Goal: Task Accomplishment & Management: Use online tool/utility

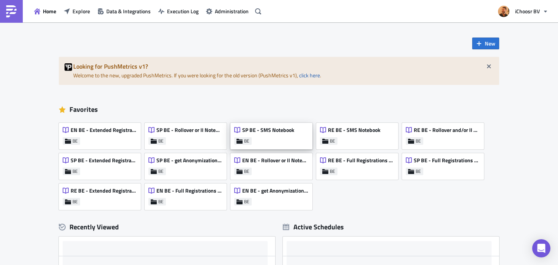
click at [260, 134] on div "SP BE - SMS Notebook" at bounding box center [264, 132] width 60 height 11
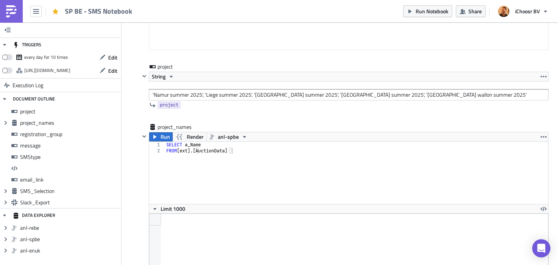
scroll to position [480, 0]
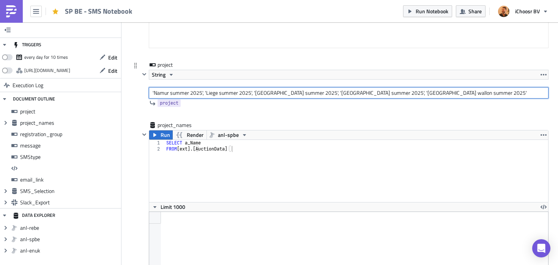
click at [177, 92] on input "'Namur summer 2025', 'Liege summer 2025', '[GEOGRAPHIC_DATA] summer 2025', '[GE…" at bounding box center [349, 92] width 400 height 11
click at [219, 95] on input "'[GEOGRAPHIC_DATA] spring 2025', 'Liege summer 2025', '[GEOGRAPHIC_DATA] summer…" at bounding box center [349, 92] width 400 height 11
click at [275, 92] on input "'[GEOGRAPHIC_DATA] spring 2025', 'Liege spring 2025', '[GEOGRAPHIC_DATA] summer…" at bounding box center [349, 92] width 400 height 11
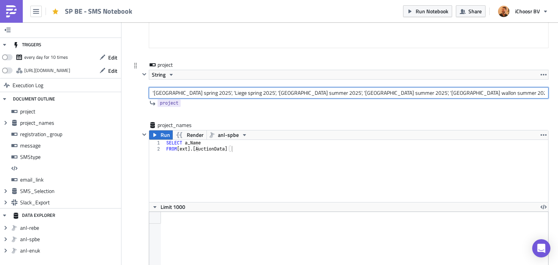
click at [275, 92] on input "'[GEOGRAPHIC_DATA] spring 2025', 'Liege spring 2025', '[GEOGRAPHIC_DATA] summer…" at bounding box center [349, 92] width 400 height 11
click at [335, 94] on input "'[GEOGRAPHIC_DATA] spring 2025', 'Liege spring 2025', '[GEOGRAPHIC_DATA] spring…" at bounding box center [349, 92] width 400 height 11
click at [396, 93] on input "'[GEOGRAPHIC_DATA] spring 2025', 'Liege spring 2025', '[GEOGRAPHIC_DATA] spring…" at bounding box center [349, 92] width 400 height 11
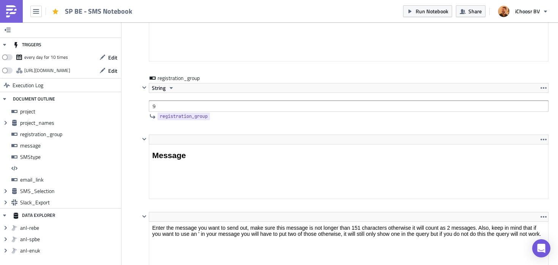
scroll to position [893, 0]
type input "'[GEOGRAPHIC_DATA] spring 2025', 'Liege spring 2025', '[GEOGRAPHIC_DATA] spring…"
click at [164, 98] on div "String 9" at bounding box center [349, 96] width 400 height 29
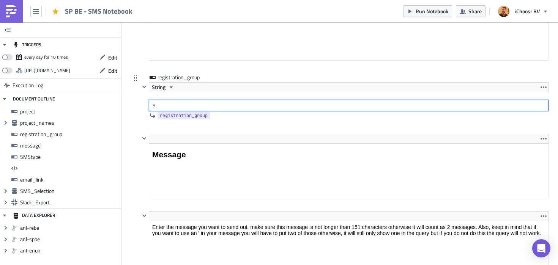
click at [164, 102] on input "9" at bounding box center [349, 105] width 400 height 11
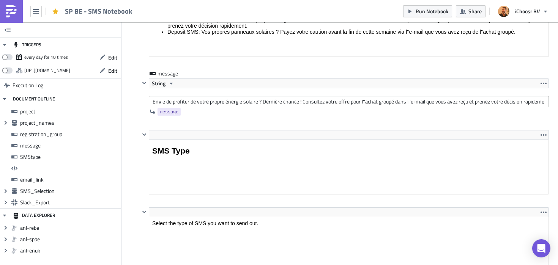
scroll to position [1271, 0]
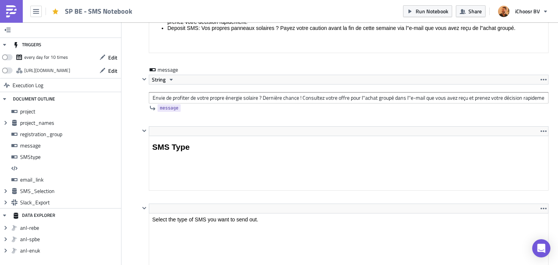
type input "10"
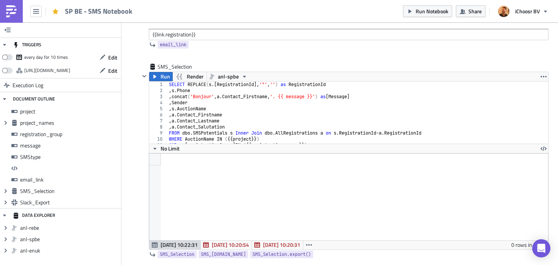
scroll to position [1689, 0]
click at [161, 79] on span "Run" at bounding box center [165, 75] width 9 height 9
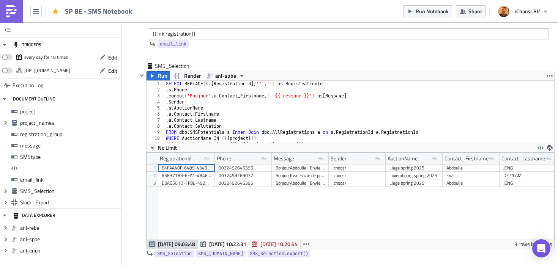
scroll to position [87, 408]
click at [429, 14] on span "Run Notebook" at bounding box center [432, 11] width 33 height 8
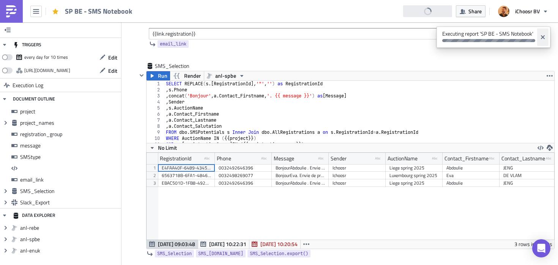
click at [541, 37] on icon "Close" at bounding box center [543, 37] width 6 height 6
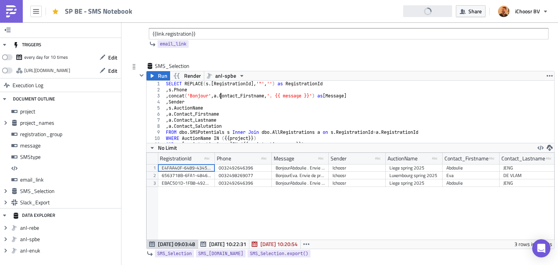
click at [221, 96] on div "SELECT REPLACE ( s .[ RegistrationId ], '"' , '' ) as RegistrationId , s . Phon…" at bounding box center [359, 118] width 390 height 74
type textarea ",concat('Bonjour ',[DOMAIN_NAME]_Firstname,'. {{ message }}') as [Message]"
click at [157, 76] on button "Run" at bounding box center [159, 75] width 24 height 9
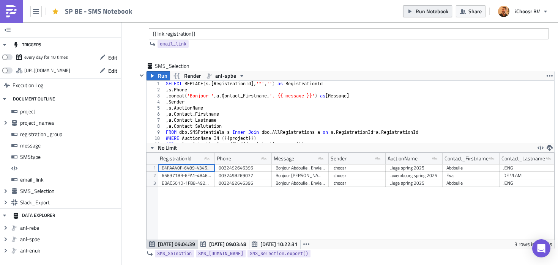
click at [433, 12] on span "Run Notebook" at bounding box center [432, 11] width 33 height 8
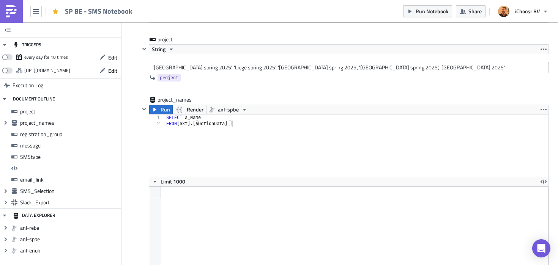
scroll to position [514, 0]
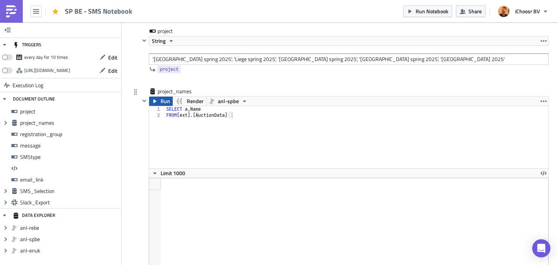
click at [162, 104] on span "Run" at bounding box center [165, 101] width 9 height 9
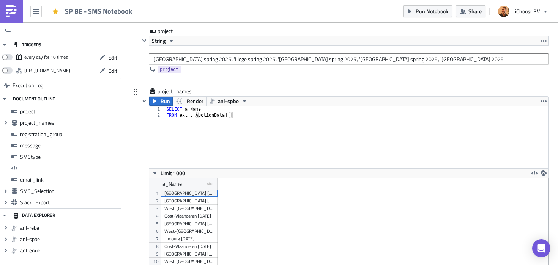
scroll to position [87, 399]
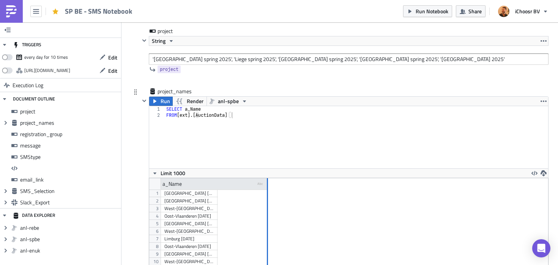
drag, startPoint x: 217, startPoint y: 183, endPoint x: 272, endPoint y: 180, distance: 54.4
click at [268, 180] on div at bounding box center [267, 185] width 1 height 12
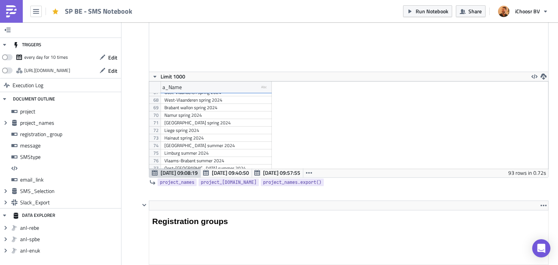
scroll to position [513, 0]
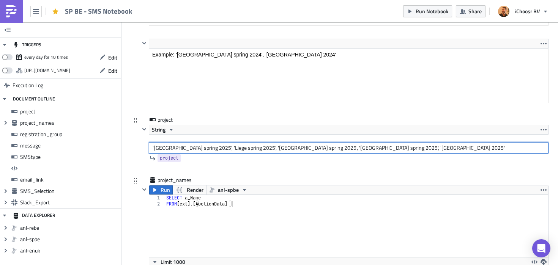
click at [164, 149] on input "'[GEOGRAPHIC_DATA] spring 2025', 'Liege spring 2025', '[GEOGRAPHIC_DATA] spring…" at bounding box center [349, 147] width 400 height 11
click at [186, 147] on input "'[GEOGRAPHIC_DATA] spring 2025', 'Liege spring 2025', '[GEOGRAPHIC_DATA] spring…" at bounding box center [349, 147] width 400 height 11
click at [223, 149] on input "'Antwerpen summer 2025', 'Liege spring 2025', '[GEOGRAPHIC_DATA] spring 2025', …" at bounding box center [349, 147] width 400 height 11
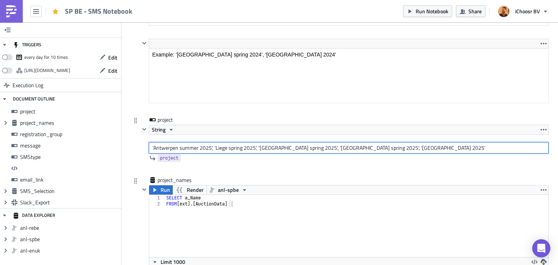
click at [223, 149] on input "'Antwerpen summer 2025', 'Liege spring 2025', '[GEOGRAPHIC_DATA] spring 2025', …" at bounding box center [349, 147] width 400 height 11
click at [240, 148] on input "'[GEOGRAPHIC_DATA] summer 2025', '[GEOGRAPHIC_DATA] 2025', '[GEOGRAPHIC_DATA] s…" at bounding box center [349, 147] width 400 height 11
click at [282, 148] on input "'Antwerpen summer 2025', '[GEOGRAPHIC_DATA] summer 2025', '[GEOGRAPHIC_DATA] sp…" at bounding box center [349, 147] width 400 height 11
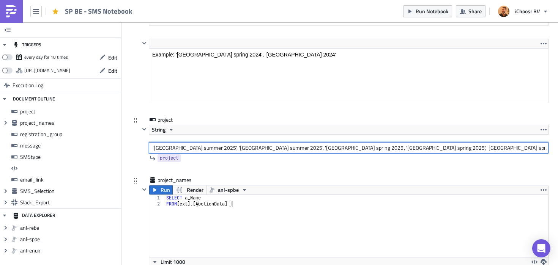
click at [316, 148] on input "'[GEOGRAPHIC_DATA] summer 2025', '[GEOGRAPHIC_DATA] summer 2025', '[GEOGRAPHIC_…" at bounding box center [349, 147] width 400 height 11
click at [357, 148] on input "'[GEOGRAPHIC_DATA] summer 2025', '[GEOGRAPHIC_DATA] summer 2025', '[GEOGRAPHIC_…" at bounding box center [349, 147] width 400 height 11
click at [390, 149] on input "'[GEOGRAPHIC_DATA] summer 2025', '[GEOGRAPHIC_DATA] summer 2025', '[GEOGRAPHIC_…" at bounding box center [349, 147] width 400 height 11
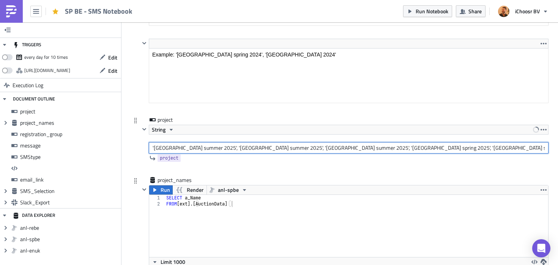
click at [390, 149] on input "'[GEOGRAPHIC_DATA] summer 2025', '[GEOGRAPHIC_DATA] summer 2025', '[GEOGRAPHIC_…" at bounding box center [349, 147] width 400 height 11
click at [430, 149] on input "'Antwerpen summer 2025', '[GEOGRAPHIC_DATA] summer 2025', '[GEOGRAPHIC_DATA] su…" at bounding box center [349, 147] width 400 height 11
click at [465, 146] on input "'Antwerpen summer 2025', '[GEOGRAPHIC_DATA] summer 2025', '[GEOGRAPHIC_DATA] su…" at bounding box center [349, 147] width 400 height 11
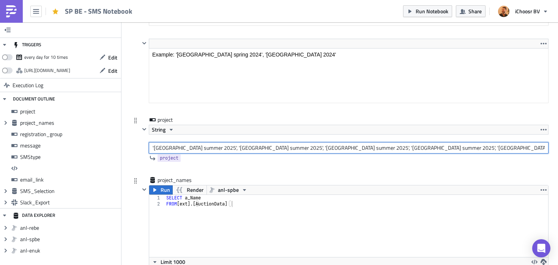
click at [468, 149] on input "'[GEOGRAPHIC_DATA] summer 2025', '[GEOGRAPHIC_DATA] summer 2025', '[GEOGRAPHIC_…" at bounding box center [349, 147] width 400 height 11
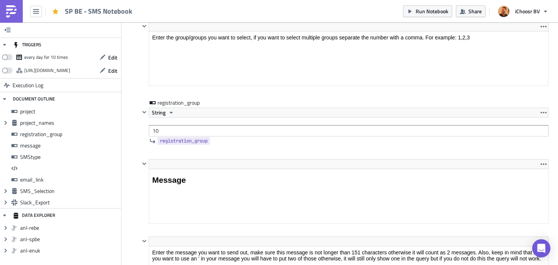
type input "'Antwerpen summer 2025', '[GEOGRAPHIC_DATA] summer 2025', '[GEOGRAPHIC_DATA] su…"
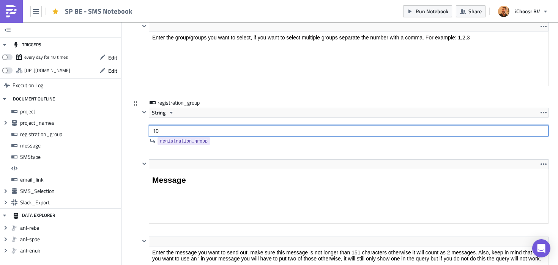
click at [196, 129] on input "10" at bounding box center [349, 130] width 400 height 11
type input "1"
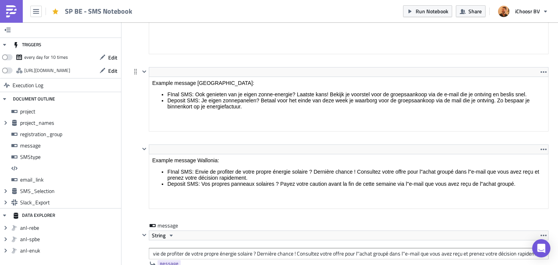
type input "7"
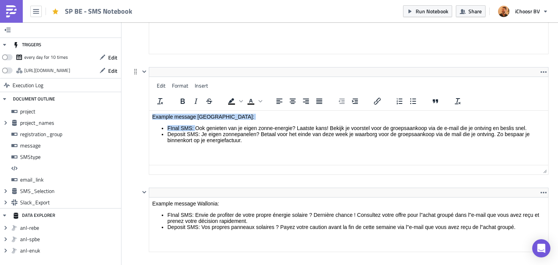
drag, startPoint x: 196, startPoint y: 128, endPoint x: 213, endPoint y: 95, distance: 37.5
click at [213, 111] on html "Example message Flanders: FInal SMS: Ook genieten van je eigen zonne-energie? L…" at bounding box center [348, 130] width 399 height 38
click at [198, 131] on li "Deposit SMS: Je eigen zonnepanelen? Betaal voor het einde van deze week je waar…" at bounding box center [356, 137] width 378 height 12
drag, startPoint x: 197, startPoint y: 128, endPoint x: 461, endPoint y: 122, distance: 264.8
click at [461, 122] on body "Example message Flanders: FInal SMS: Ook genieten van je eigen zonne-energie? L…" at bounding box center [348, 129] width 393 height 30
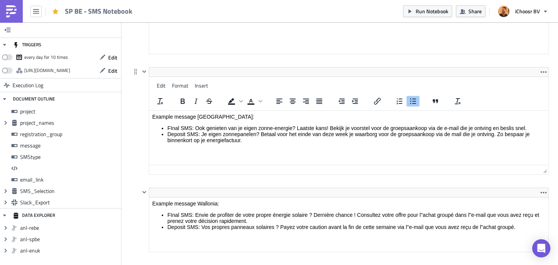
click at [199, 126] on li "FInal SMS: Ook genieten van je eigen zonne-energie? Laatste kans! Bekijk je voo…" at bounding box center [356, 128] width 378 height 6
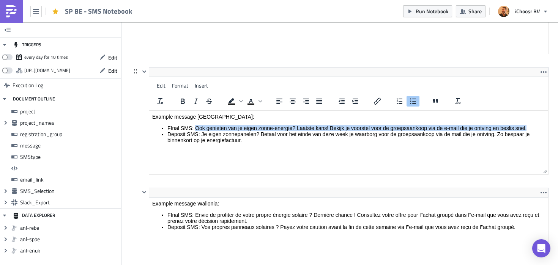
drag, startPoint x: 196, startPoint y: 128, endPoint x: 529, endPoint y: 126, distance: 333.1
click at [529, 126] on li "FInal SMS: Ook genieten van je eigen zonne-energie? Laatste kans! Bekijk je voo…" at bounding box center [356, 128] width 378 height 6
copy li "Ook genieten van je eigen zonne-energie? Laatste kans! Bekijk je voorstel voor …"
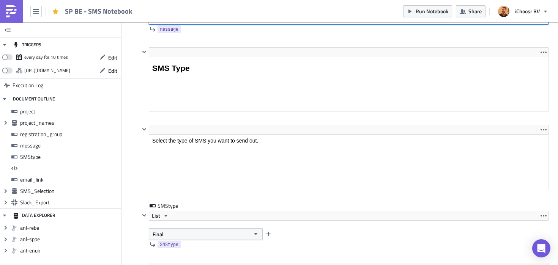
scroll to position [1307, 0]
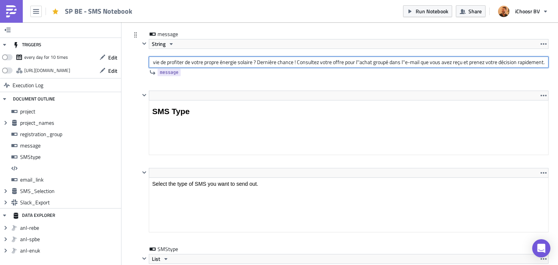
click at [209, 63] on input "Envie de profiter de votre propre énergie solaire ? Dernière chance ! Consultez…" at bounding box center [349, 62] width 400 height 11
type input "Ook genieten van je eigen zonne-energie? Laatste kans! Bekijk je voorstel voor …"
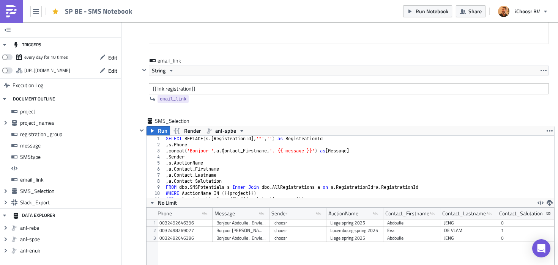
scroll to position [1680, 0]
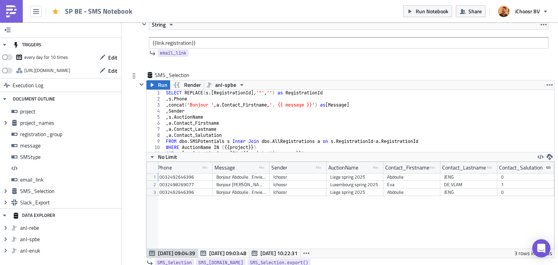
click at [209, 107] on div "SELECT REPLACE ( s .[ RegistrationId ], '"' , '' ) as RegistrationId , s . Phon…" at bounding box center [359, 127] width 390 height 74
type textarea ",concat('Dag ',[DOMAIN_NAME]_Firstname,'. {{ message }}') as [Message]"
click at [165, 84] on span "Run" at bounding box center [162, 85] width 9 height 9
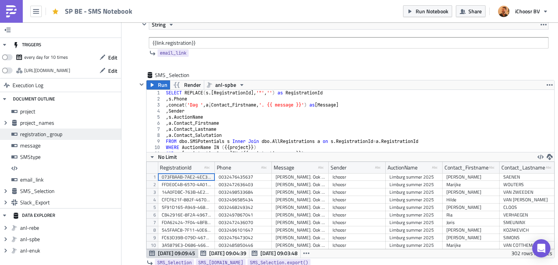
scroll to position [87, 408]
click at [434, 12] on span "Run Notebook" at bounding box center [432, 11] width 33 height 8
click at [40, 13] on button "button" at bounding box center [35, 11] width 11 height 11
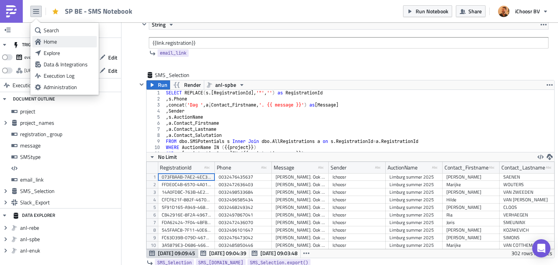
click at [52, 36] on link "Home" at bounding box center [64, 41] width 65 height 11
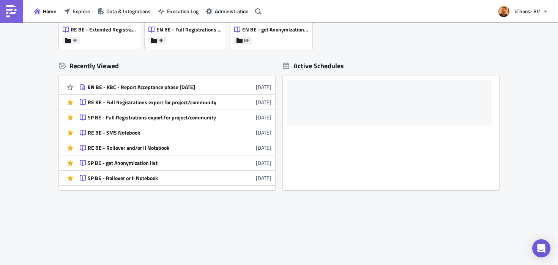
scroll to position [137, 0]
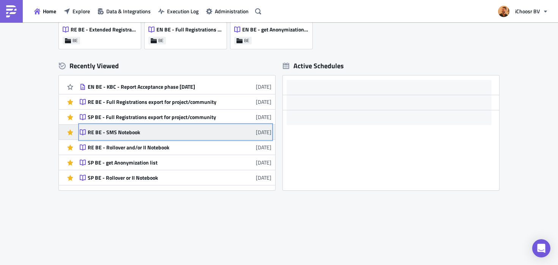
click at [122, 133] on div "RE BE - SMS Notebook" at bounding box center [154, 132] width 133 height 7
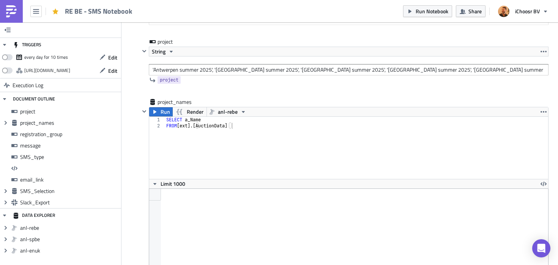
scroll to position [511, 0]
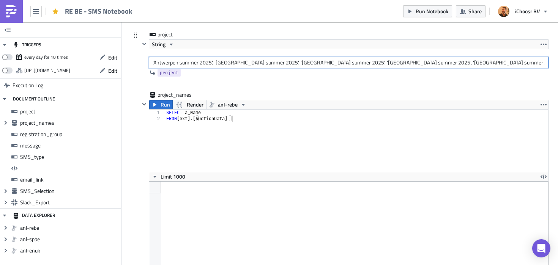
click at [230, 66] on input "'Antwerpen summer 2025', '[GEOGRAPHIC_DATA] summer 2025', '[GEOGRAPHIC_DATA] su…" at bounding box center [349, 62] width 400 height 11
click at [230, 66] on input "'Antwerpen summer 2025', 'Limburg summer 2025', 'Vlaams-Brabant summer 2025', '…" at bounding box center [349, 62] width 400 height 11
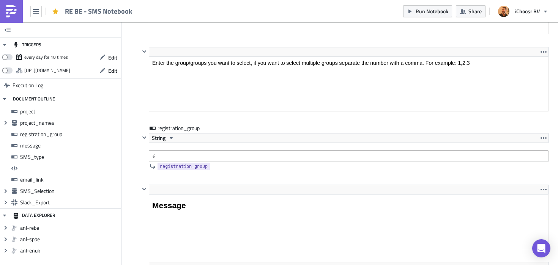
scroll to position [845, 0]
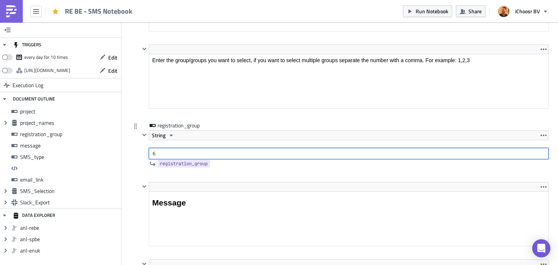
click at [171, 154] on input "6" at bounding box center [349, 153] width 400 height 11
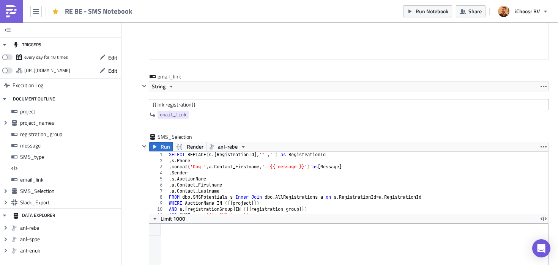
scroll to position [1621, 0]
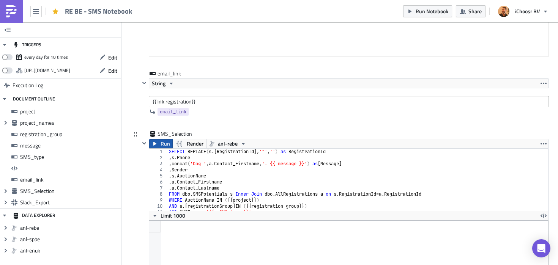
type input "7"
click at [164, 144] on span "Run" at bounding box center [165, 143] width 9 height 9
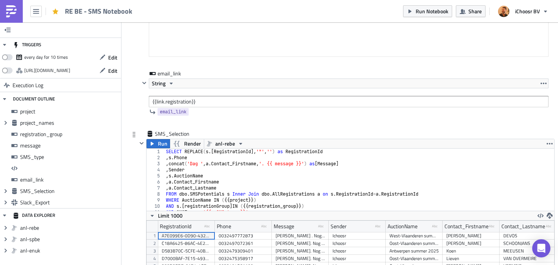
scroll to position [87, 408]
click at [430, 16] on button "Run Notebook" at bounding box center [427, 11] width 49 height 12
click at [33, 11] on icon "button" at bounding box center [36, 11] width 6 height 5
click at [139, 58] on div "<p>DO NOT ADJUST THIS PARAMETER, THIS WILL ADD THE PERSONAL LINK TO THE MESSAGE…" at bounding box center [340, 30] width 418 height 77
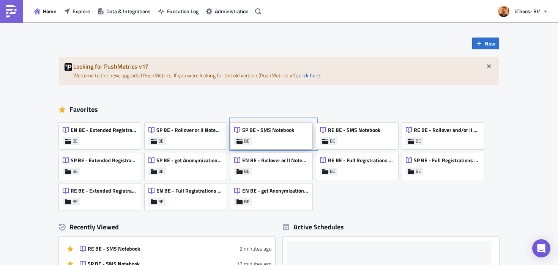
click at [278, 139] on div "SP BE - SMS Notebook BE" at bounding box center [272, 136] width 82 height 27
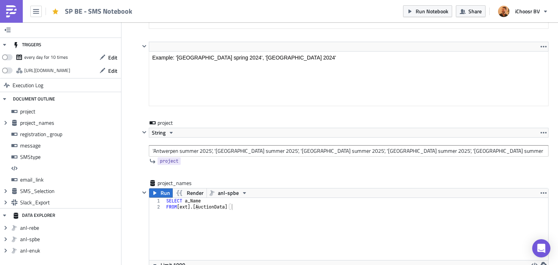
scroll to position [425, 0]
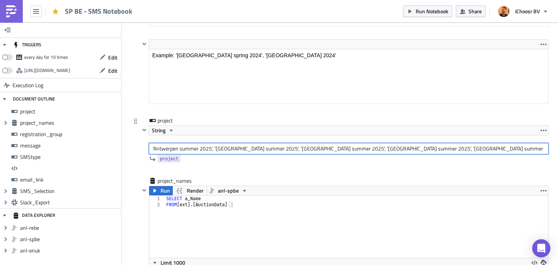
click at [222, 148] on input "'Antwerpen summer 2025', '[GEOGRAPHIC_DATA] summer 2025', '[GEOGRAPHIC_DATA] su…" at bounding box center [349, 148] width 400 height 11
paste input "Vlaams-Brabant summer 2025', 'Oost-Vlaanderen summer 2025', 'West-Vlaanderen su…"
type input "'Antwerpen summer 2025', 'Limburg summer 2025', 'Vlaams-Brabant summer 2025', '…"
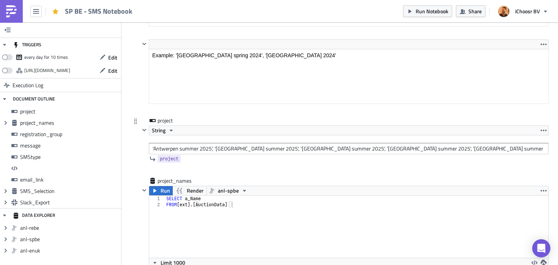
click at [136, 138] on div "project String 'Antwerpen summer 2025', 'Limburg summer 2025', 'Vlaams-Brabant …" at bounding box center [340, 147] width 418 height 60
